Goal: Information Seeking & Learning: Learn about a topic

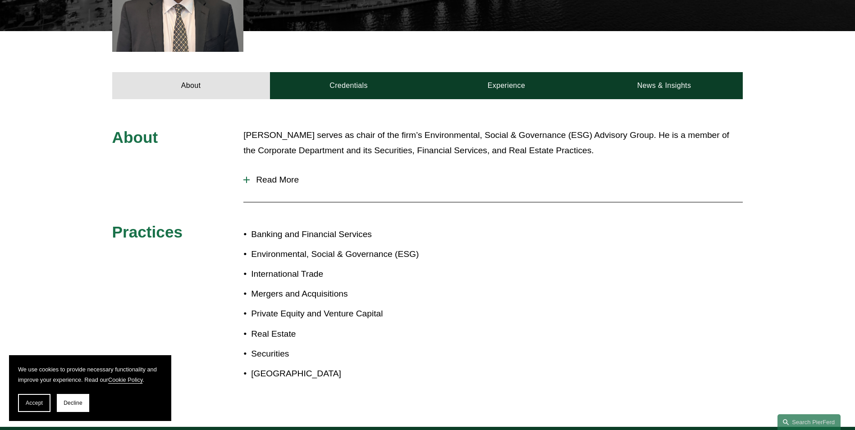
scroll to position [331, 0]
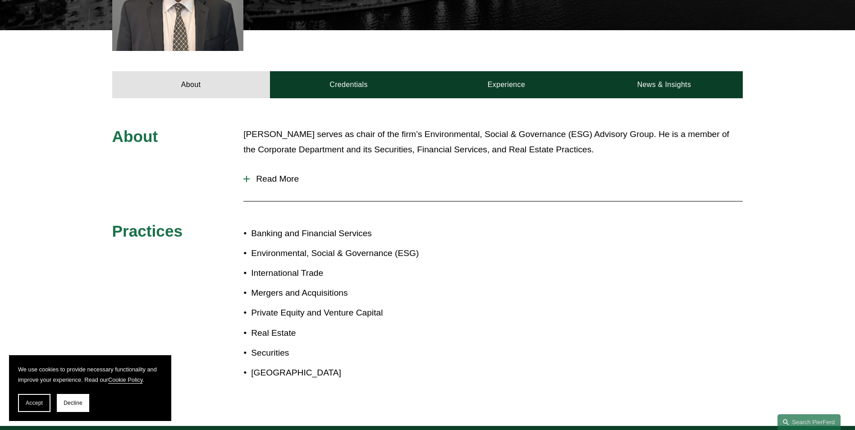
click at [245, 179] on div at bounding box center [246, 178] width 6 height 1
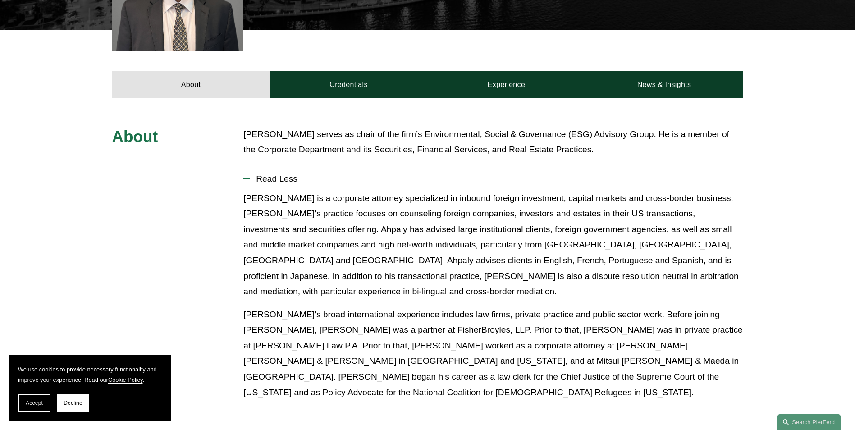
click at [148, 143] on span "About" at bounding box center [135, 136] width 46 height 18
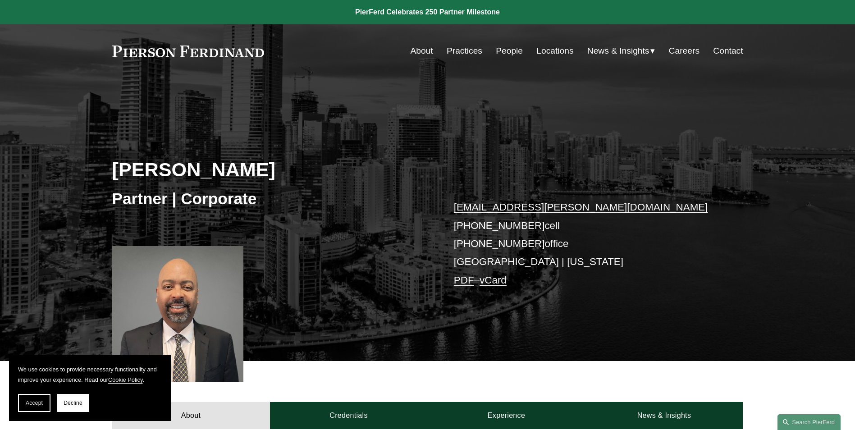
click at [232, 49] on link at bounding box center [188, 51] width 152 height 12
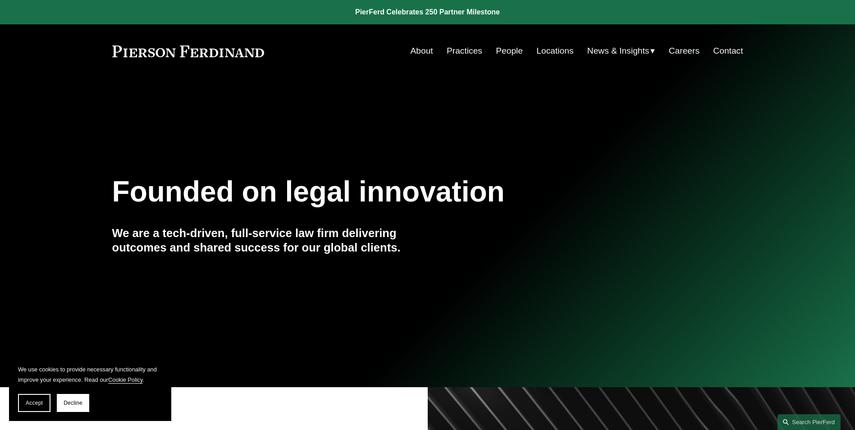
click at [631, 50] on span "News & Insights" at bounding box center [618, 51] width 62 height 16
click at [0, 0] on span "News" at bounding box center [0, 0] width 0 height 0
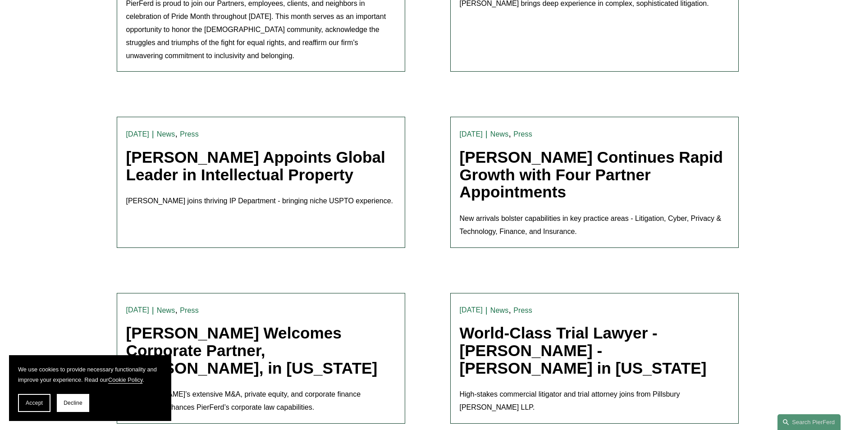
scroll to position [1907, 0]
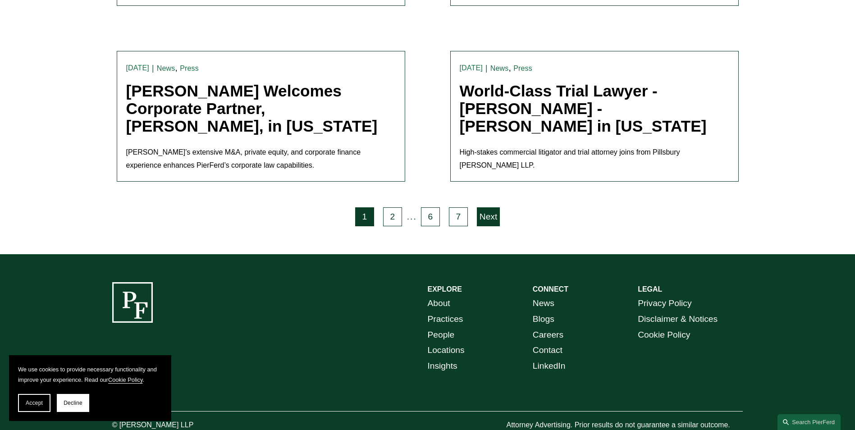
click at [484, 207] on link "Next" at bounding box center [488, 216] width 23 height 19
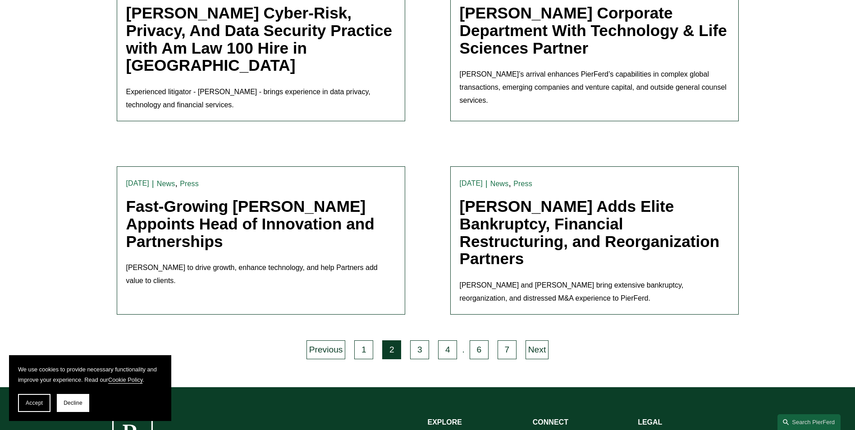
scroll to position [2007, 0]
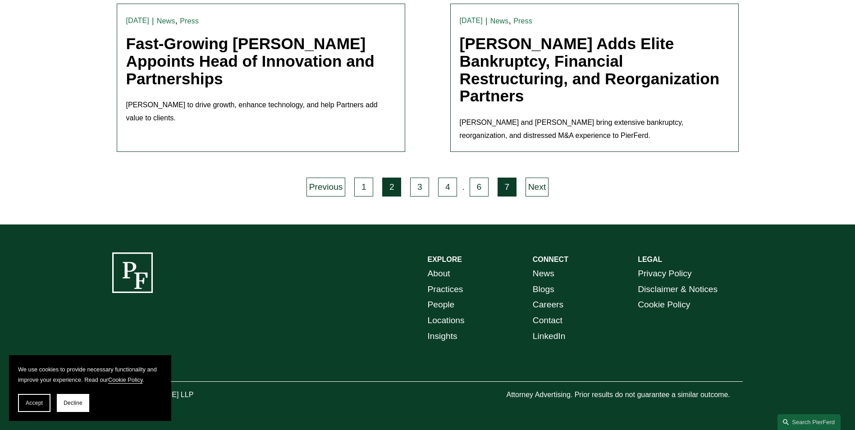
click at [511, 190] on link "7" at bounding box center [506, 186] width 19 height 19
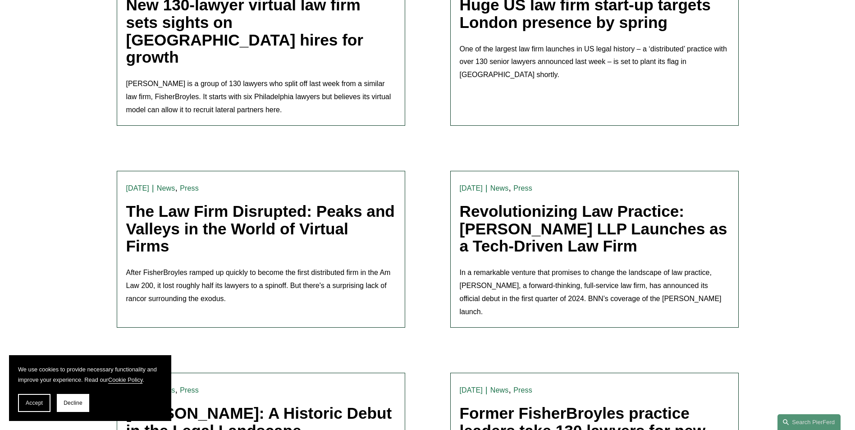
scroll to position [1251, 0]
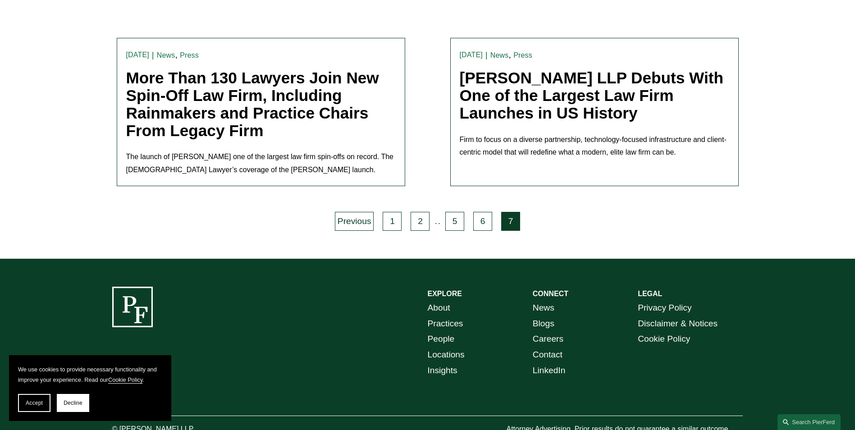
drag, startPoint x: 128, startPoint y: 122, endPoint x: 376, endPoint y: 138, distance: 248.3
click at [376, 150] on p "The launch of [PERSON_NAME] one of the largest law firm spin-offs on record. Th…" at bounding box center [260, 163] width 269 height 26
click at [272, 150] on p "The launch of [PERSON_NAME] one of the largest law firm spin-offs on record. Th…" at bounding box center [260, 163] width 269 height 26
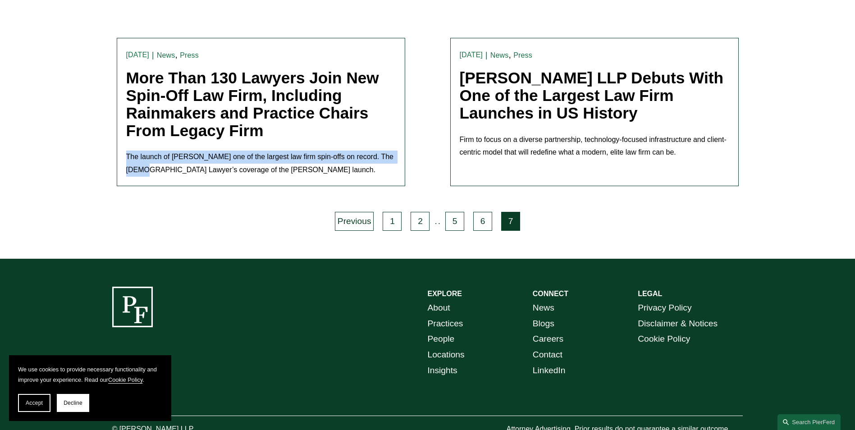
drag, startPoint x: 127, startPoint y: 119, endPoint x: 148, endPoint y: 133, distance: 25.7
click at [148, 150] on p "The launch of [PERSON_NAME] one of the largest law firm spin-offs on record. Th…" at bounding box center [260, 163] width 269 height 26
drag, startPoint x: 148, startPoint y: 133, endPoint x: 136, endPoint y: 130, distance: 12.5
copy p "The launch of Pierson Ferdinand marks one of the largest law firm spin-offs on …"
